Goal: Task Accomplishment & Management: Use online tool/utility

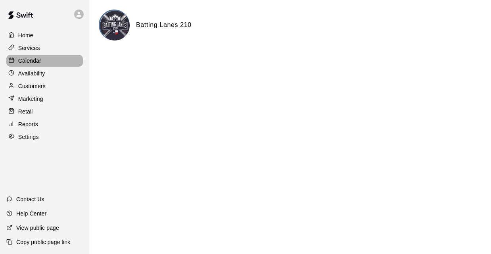
click at [40, 61] on p "Calendar" at bounding box center [29, 61] width 23 height 8
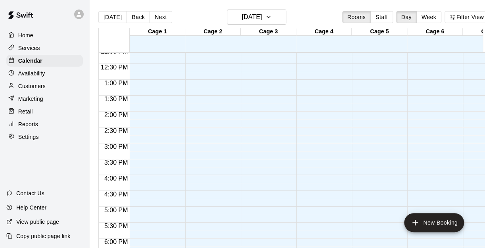
scroll to position [348, 0]
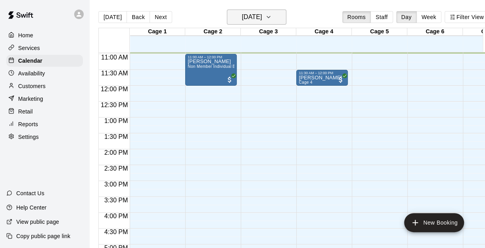
click at [255, 20] on h6 "Sunday Oct 12" at bounding box center [252, 17] width 20 height 11
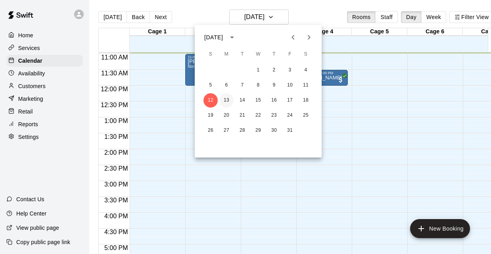
click at [229, 103] on button "13" at bounding box center [226, 100] width 14 height 14
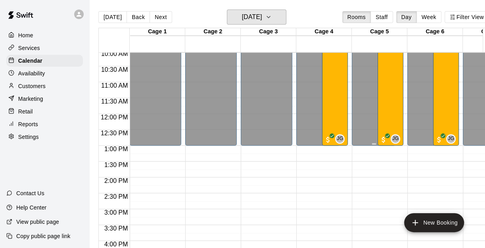
scroll to position [269, 0]
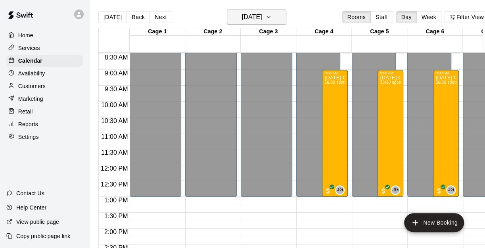
click at [275, 20] on button "[DATE]" at bounding box center [257, 17] width 60 height 15
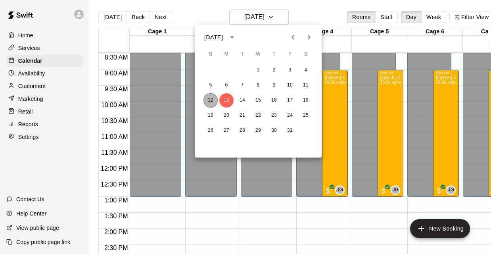
click at [210, 100] on button "12" at bounding box center [211, 100] width 14 height 14
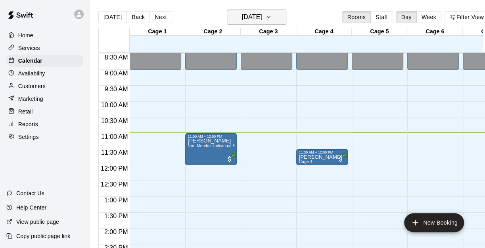
click at [257, 21] on h6 "Sunday Oct 12" at bounding box center [252, 17] width 20 height 11
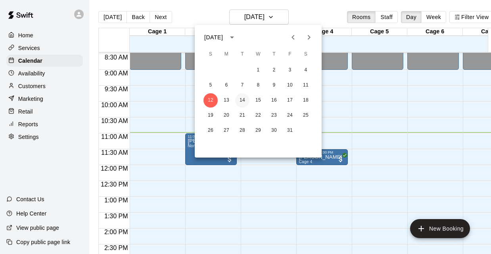
click at [242, 101] on button "14" at bounding box center [242, 100] width 14 height 14
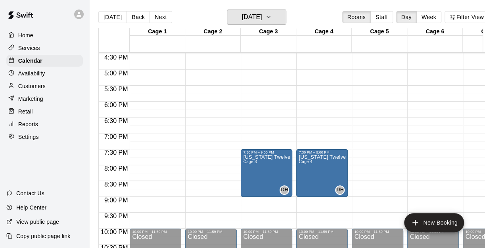
scroll to position [557, 0]
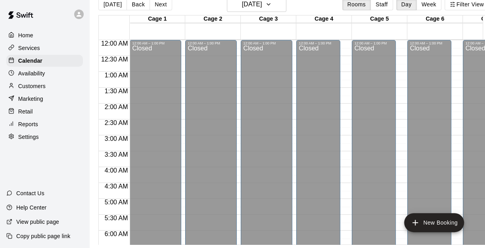
scroll to position [194, 0]
